Goal: Transaction & Acquisition: Purchase product/service

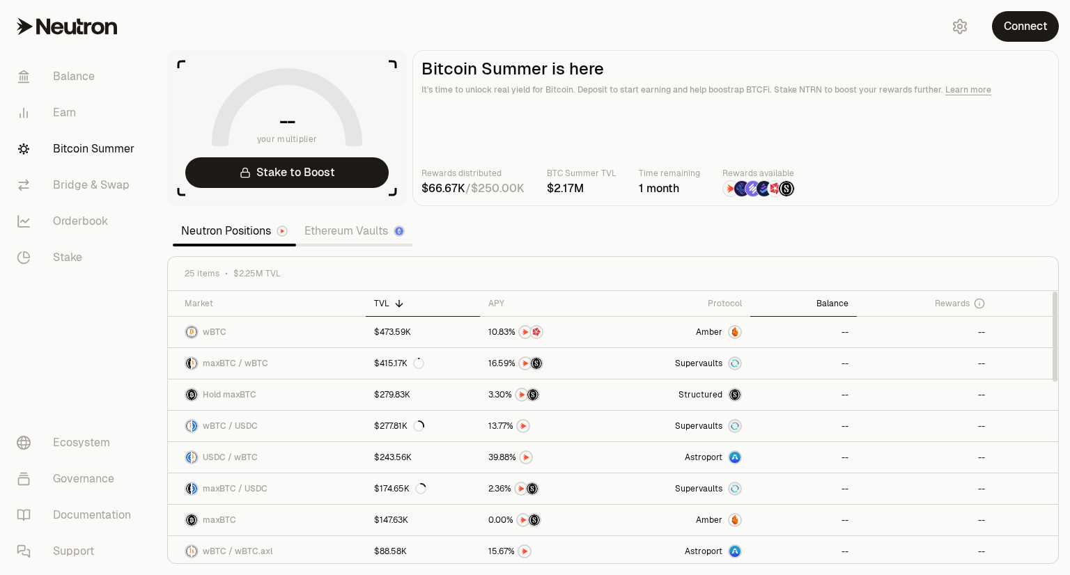
click at [818, 298] on div "Balance" at bounding box center [804, 303] width 90 height 11
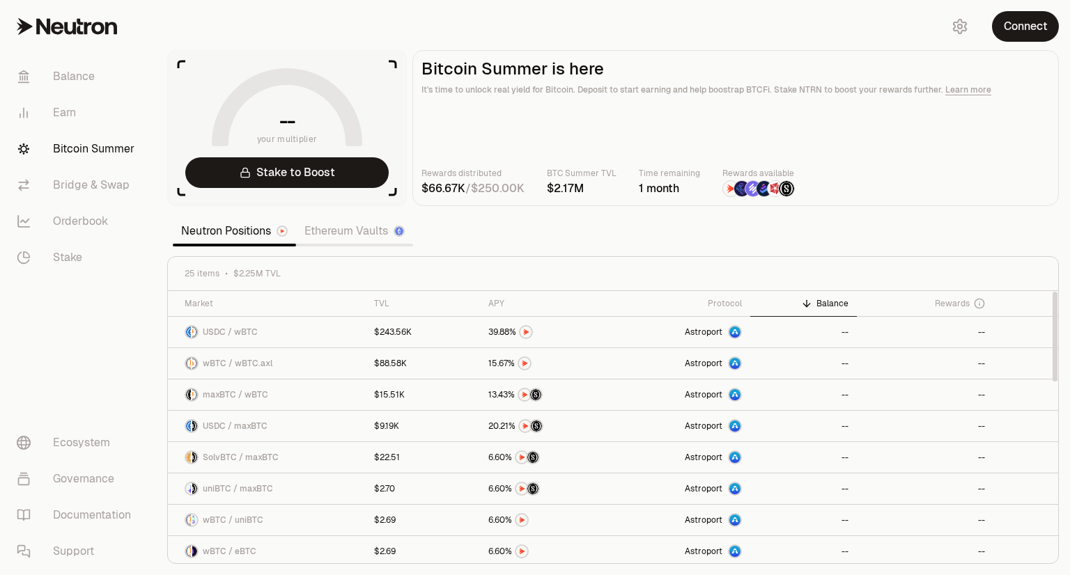
click at [836, 304] on div "Balance" at bounding box center [804, 303] width 90 height 11
click at [1029, 24] on button "Connect" at bounding box center [1025, 26] width 67 height 31
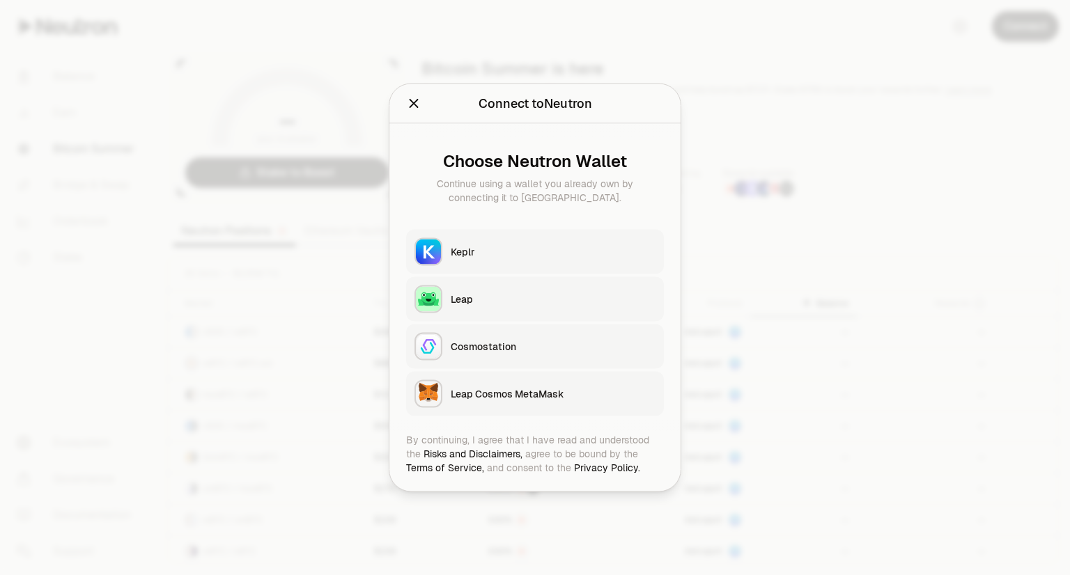
click at [479, 243] on button "Keplr" at bounding box center [535, 252] width 258 height 45
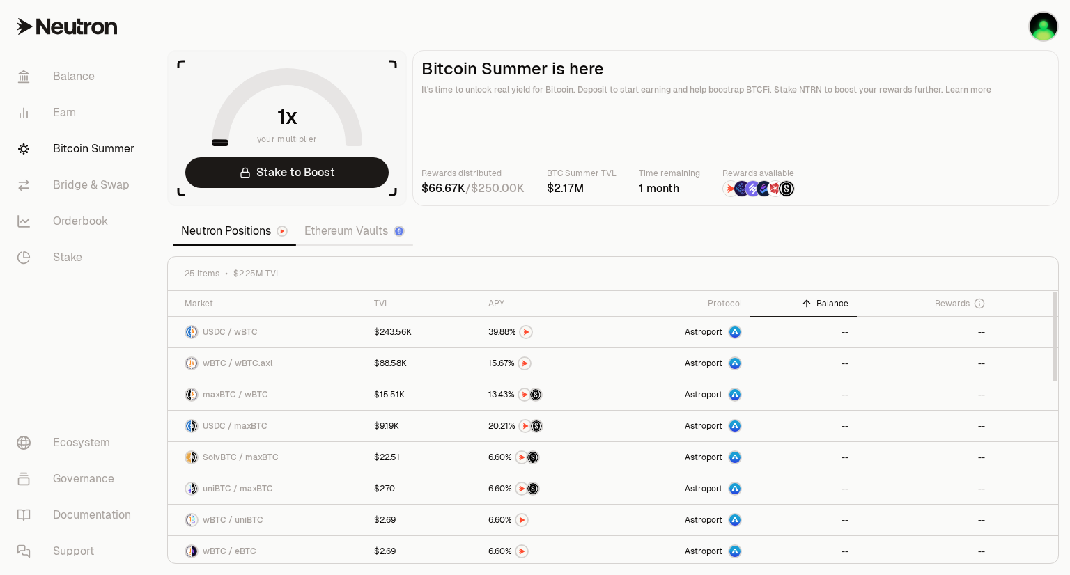
click at [824, 298] on div "Balance" at bounding box center [804, 303] width 90 height 11
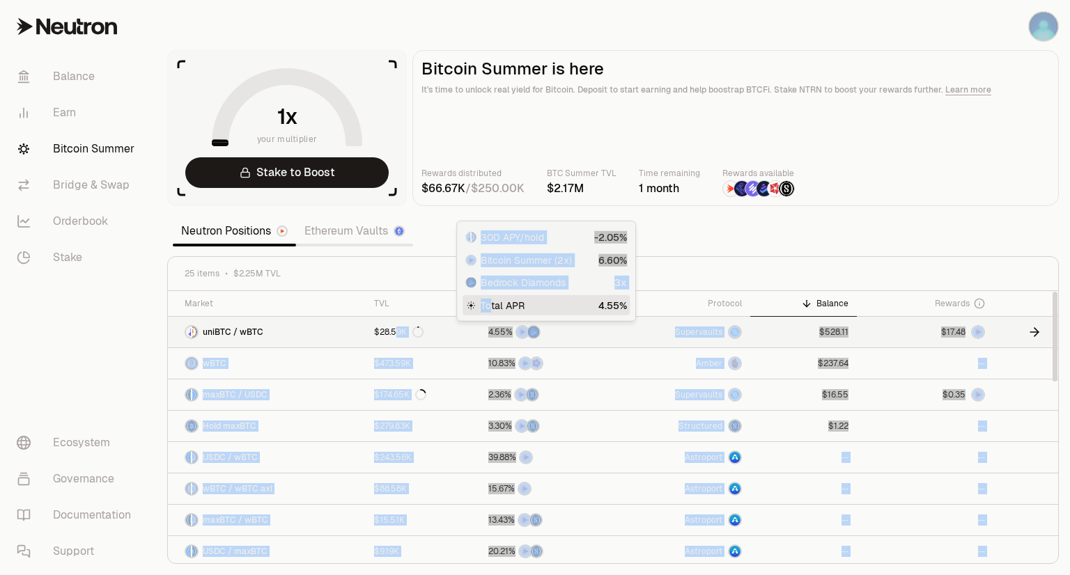
drag, startPoint x: 489, startPoint y: 300, endPoint x: 396, endPoint y: 333, distance: 99.2
click at [396, 333] on body "Balance Earn Bitcoin Summer Bridge & Swap Orderbook Stake Ecosystem Governance …" at bounding box center [535, 287] width 1070 height 575
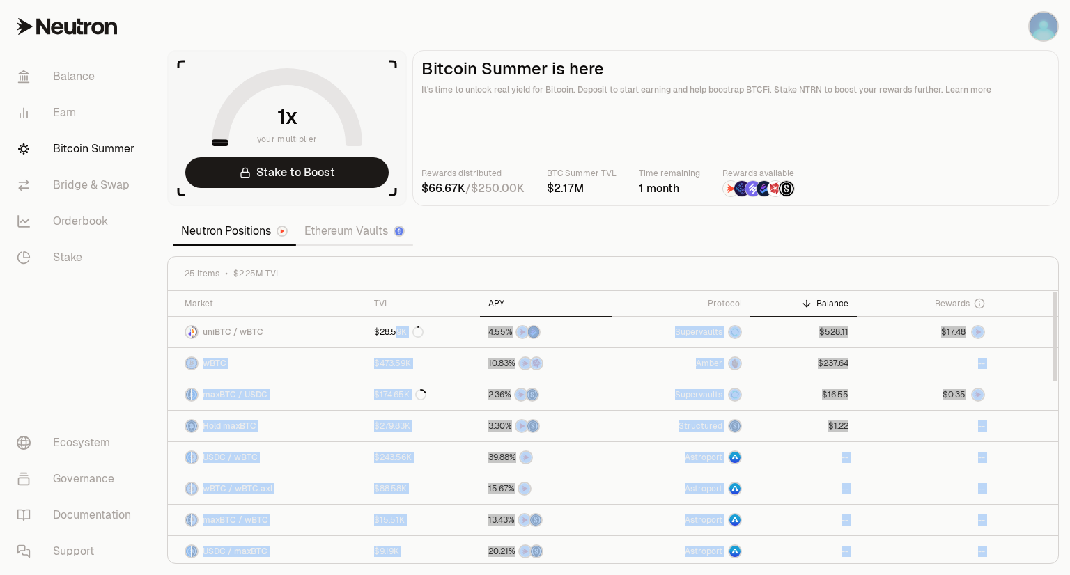
click at [509, 298] on icon at bounding box center [514, 303] width 11 height 11
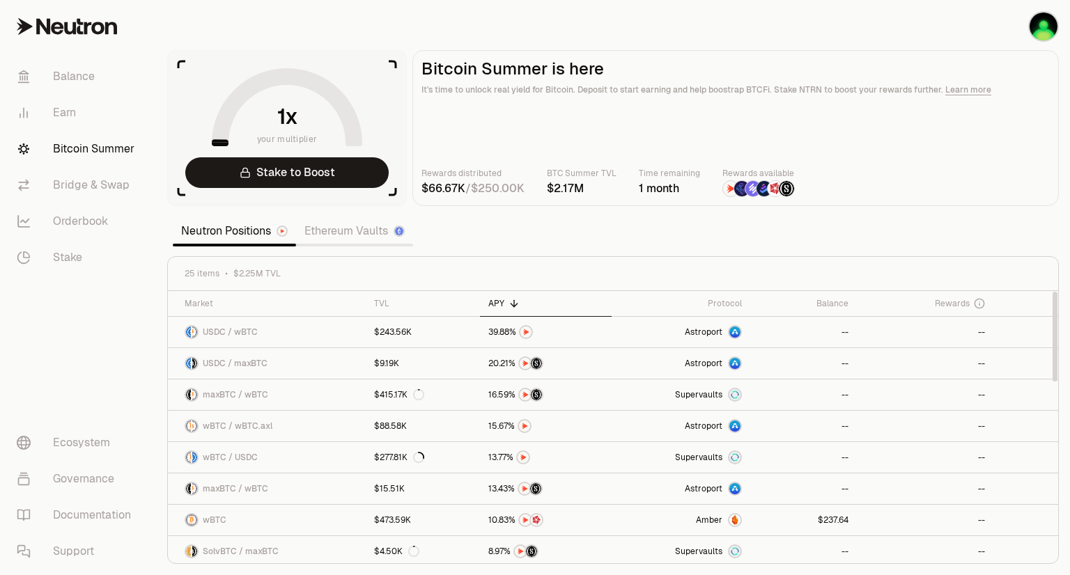
click at [431, 288] on div "25 items $2.25M TVL" at bounding box center [613, 274] width 890 height 34
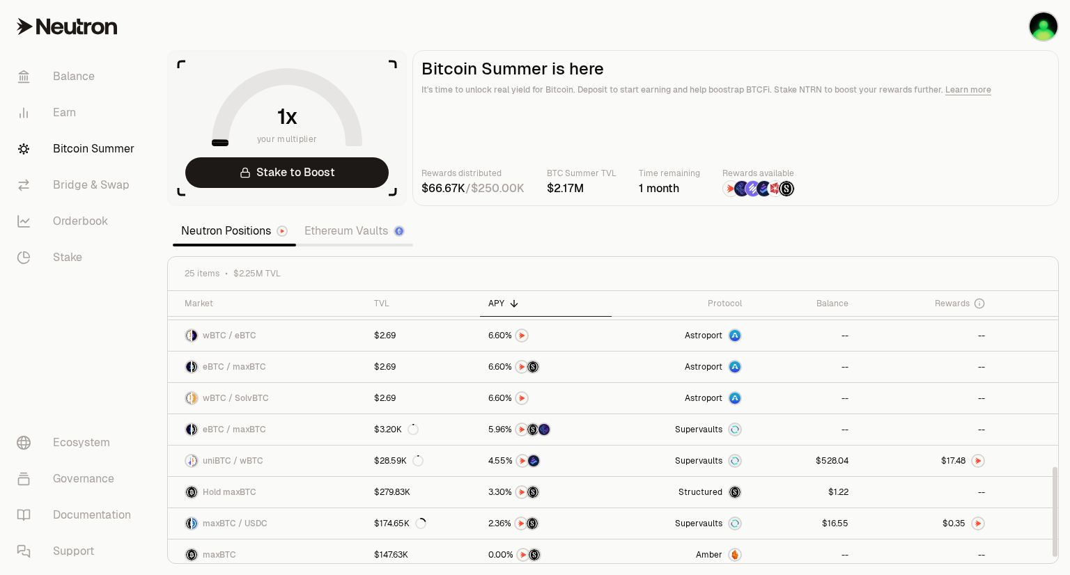
scroll to position [532, 0]
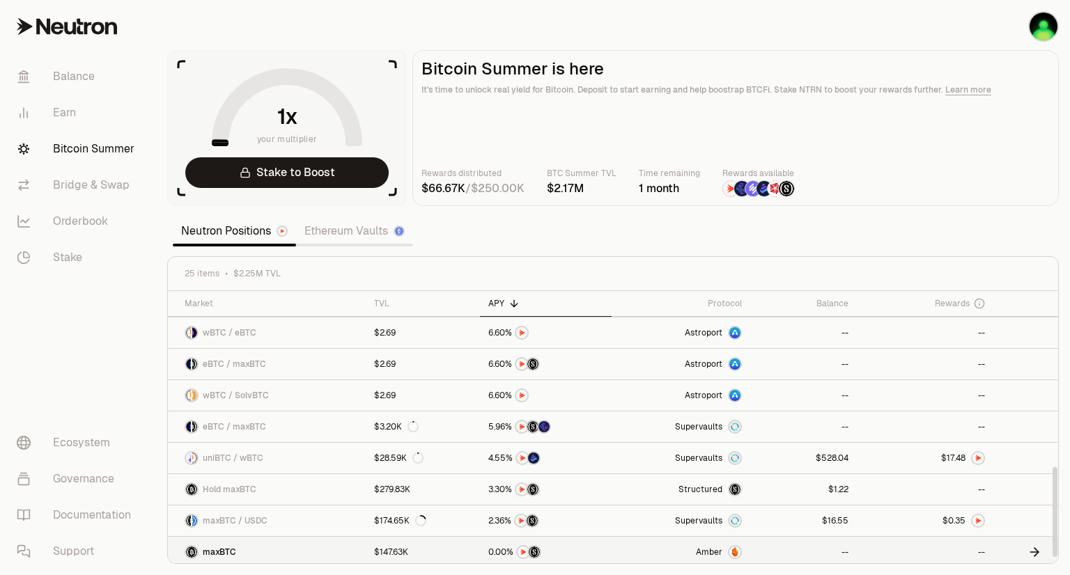
click at [722, 552] on span "Amber" at bounding box center [709, 552] width 26 height 11
click at [805, 519] on link at bounding box center [804, 521] width 106 height 31
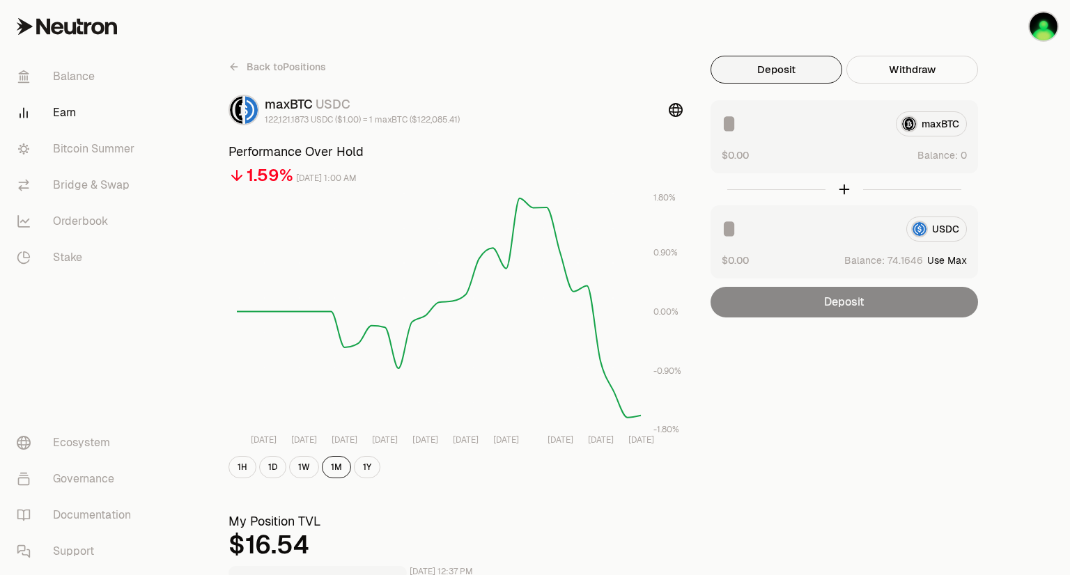
click at [943, 264] on button "Use Max" at bounding box center [947, 261] width 40 height 14
type input "********"
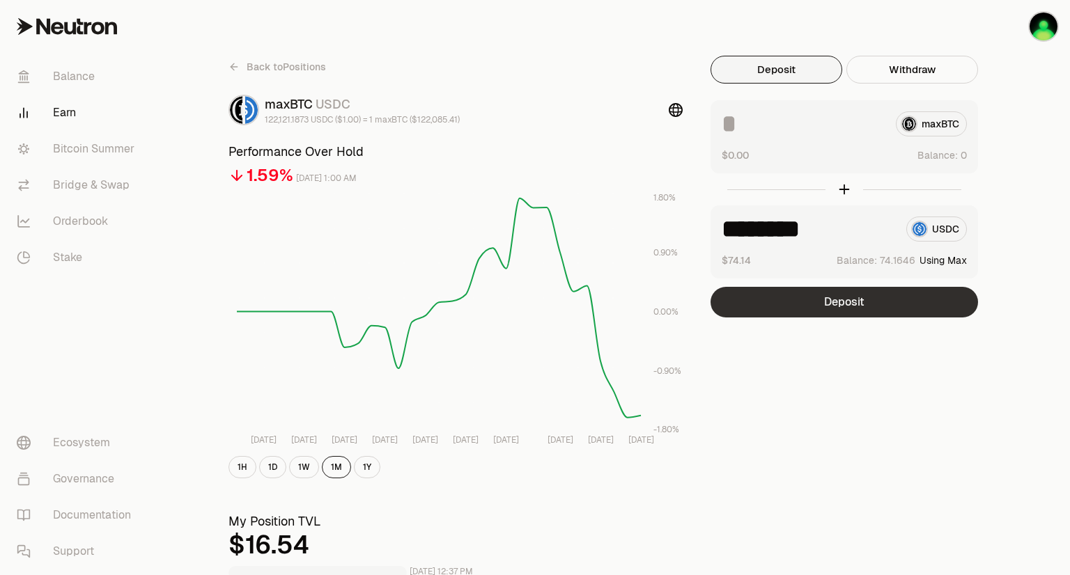
click at [892, 310] on button "Deposit" at bounding box center [844, 302] width 267 height 31
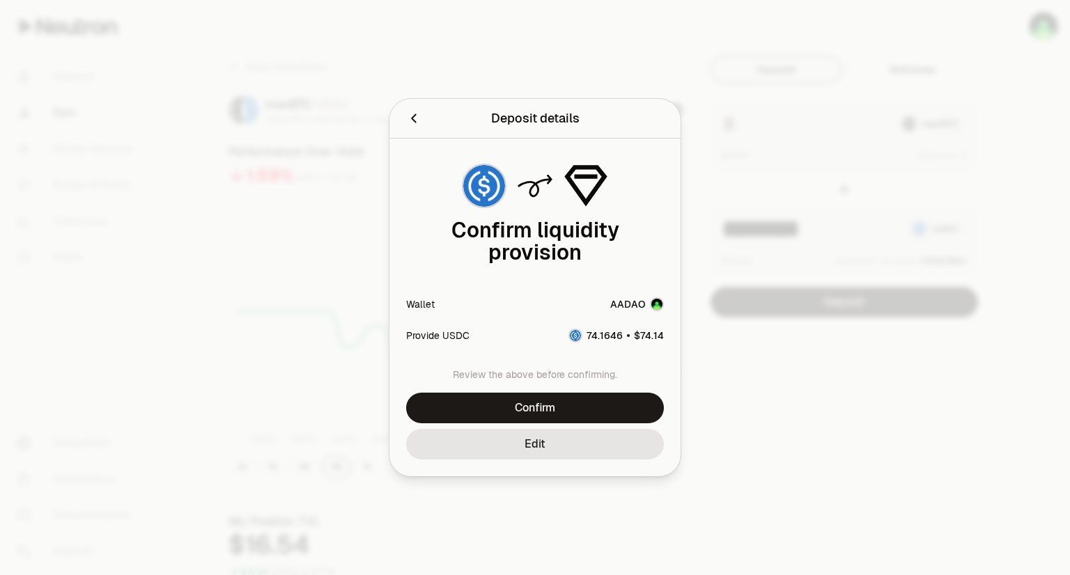
click at [417, 123] on icon "Back" at bounding box center [413, 118] width 15 height 15
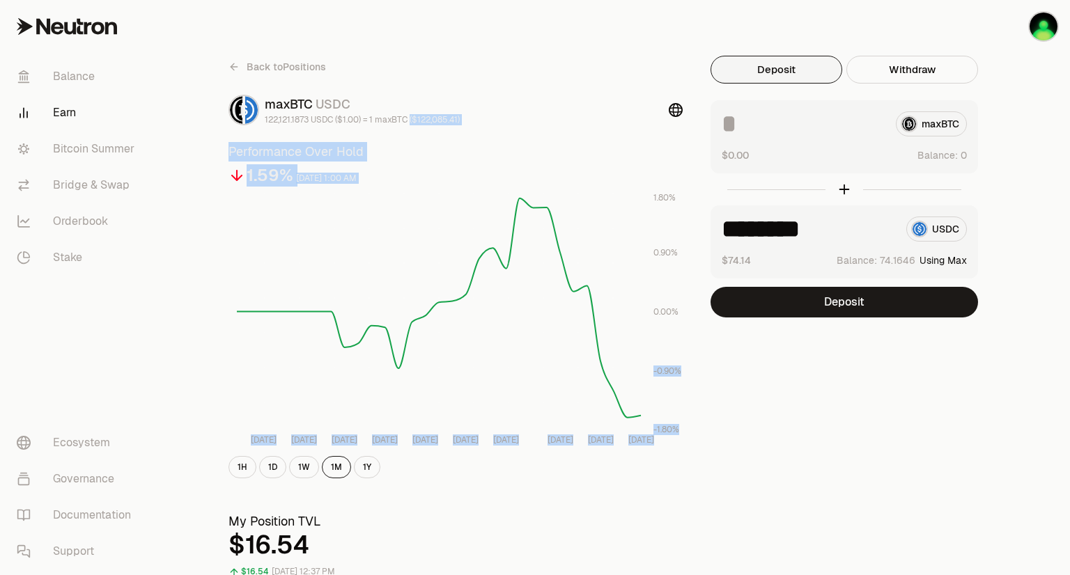
drag, startPoint x: 410, startPoint y: 120, endPoint x: 709, endPoint y: 366, distance: 387.5
